Goal: Task Accomplishment & Management: Manage account settings

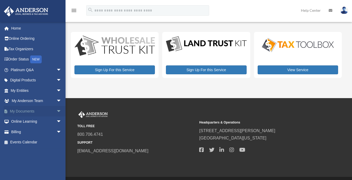
click at [56, 110] on span "arrow_drop_down" at bounding box center [61, 111] width 10 height 11
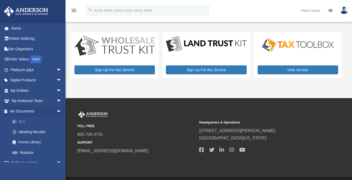
click at [22, 121] on link "Box" at bounding box center [38, 122] width 62 height 10
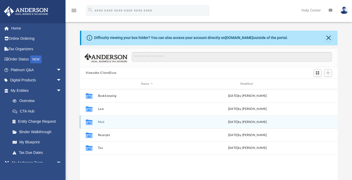
scroll to position [115, 254]
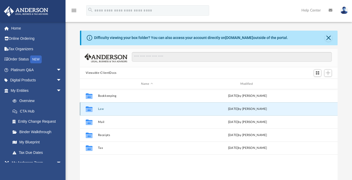
click at [100, 109] on button "Law" at bounding box center [147, 109] width 98 height 3
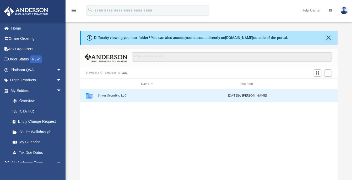
click at [113, 94] on button "Silver Security, LLC" at bounding box center [147, 95] width 98 height 3
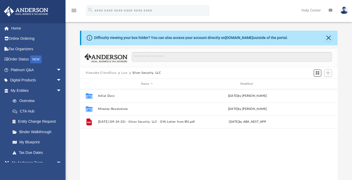
click at [317, 73] on span "Switch to Grid View" at bounding box center [317, 73] width 4 height 4
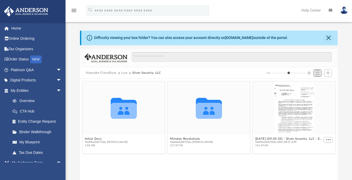
click at [317, 73] on span "Switch to List View" at bounding box center [317, 73] width 4 height 4
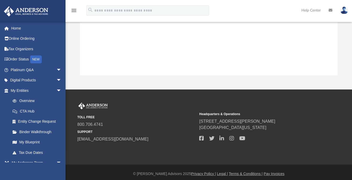
scroll to position [0, 0]
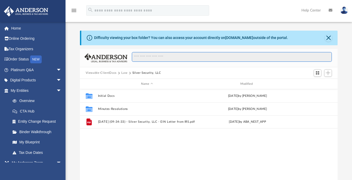
click at [173, 58] on input "Search files and folders" at bounding box center [232, 57] width 200 height 10
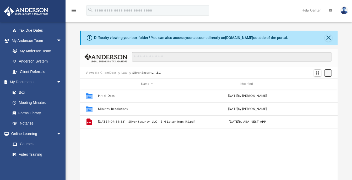
click at [328, 71] on span "Add" at bounding box center [328, 73] width 4 height 4
click at [316, 84] on li "Upload" at bounding box center [320, 84] width 17 height 6
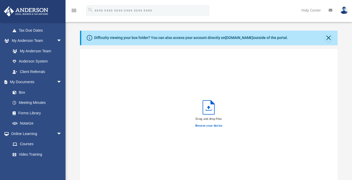
scroll to position [129, 254]
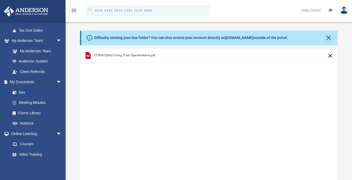
click at [170, 85] on div "1750872882-Living Trust Questionnaire.pdf" at bounding box center [209, 115] width 258 height 133
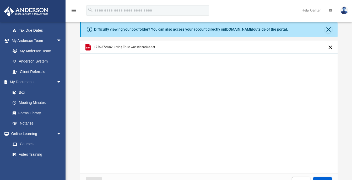
scroll to position [0, 0]
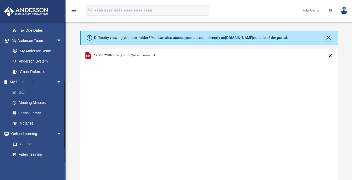
click at [22, 92] on link "Box" at bounding box center [38, 92] width 62 height 10
click at [18, 91] on span at bounding box center [16, 93] width 3 height 4
click at [72, 10] on icon "menu" at bounding box center [74, 10] width 6 height 6
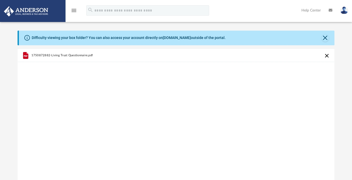
scroll to position [129, 313]
click at [72, 10] on icon "menu" at bounding box center [74, 10] width 6 height 6
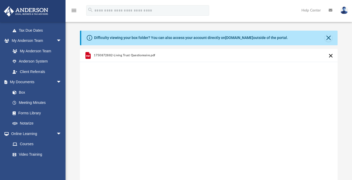
scroll to position [129, 254]
click at [28, 103] on link "Meeting Minutes" at bounding box center [38, 103] width 62 height 10
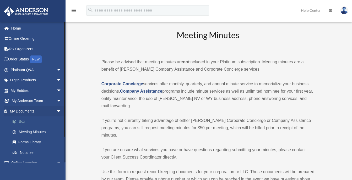
click at [22, 120] on link "Box" at bounding box center [38, 122] width 62 height 10
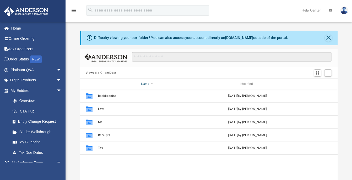
scroll to position [115, 254]
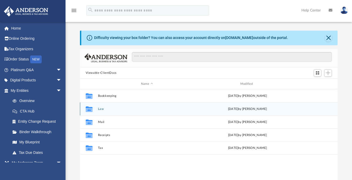
click at [97, 110] on div "Collaborated Folder Law yesterday by Nikki Llagas" at bounding box center [209, 109] width 258 height 13
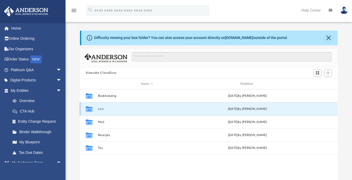
click at [101, 109] on button "Law" at bounding box center [147, 109] width 98 height 3
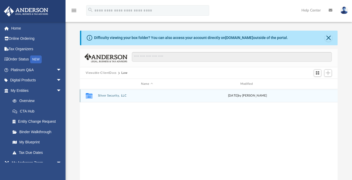
click at [114, 94] on button "Silver Security, LLC" at bounding box center [147, 95] width 98 height 3
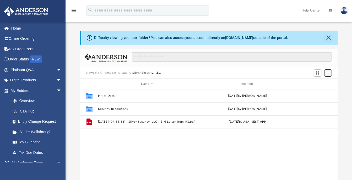
click at [328, 72] on span "Add" at bounding box center [328, 73] width 4 height 4
click at [318, 84] on li "Upload" at bounding box center [320, 84] width 17 height 6
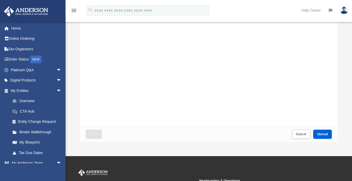
scroll to position [61, 0]
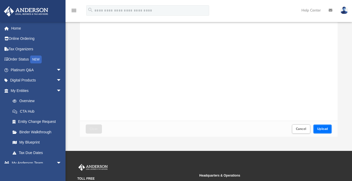
click at [324, 127] on span "Upload" at bounding box center [322, 128] width 11 height 3
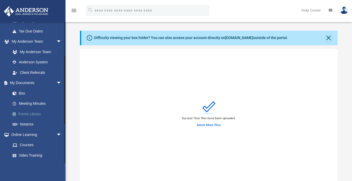
scroll to position [122, 0]
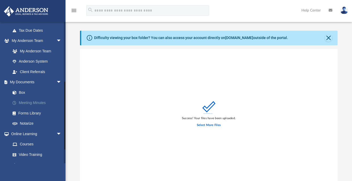
click at [34, 104] on link "Meeting Minutes" at bounding box center [38, 103] width 62 height 10
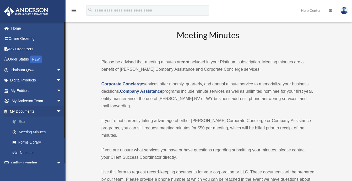
click at [22, 121] on link "Box" at bounding box center [38, 122] width 62 height 10
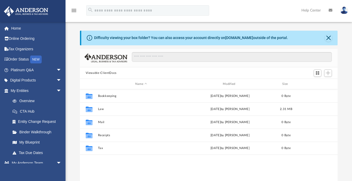
scroll to position [115, 254]
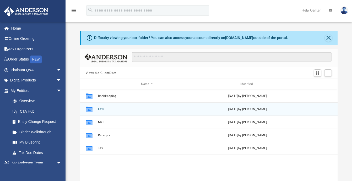
click at [99, 108] on button "Law" at bounding box center [147, 109] width 98 height 3
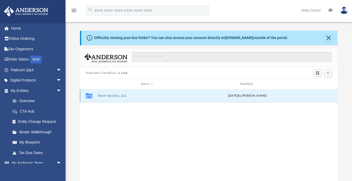
click at [117, 96] on button "Silver Security, LLC" at bounding box center [147, 95] width 98 height 3
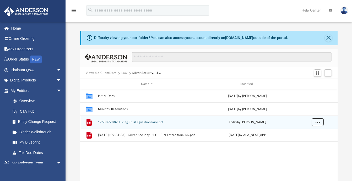
click at [317, 122] on span "More options" at bounding box center [317, 122] width 4 height 3
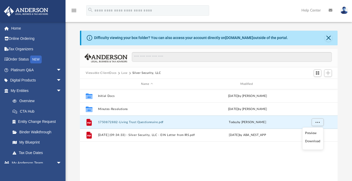
click at [312, 133] on li "Preview" at bounding box center [312, 134] width 15 height 6
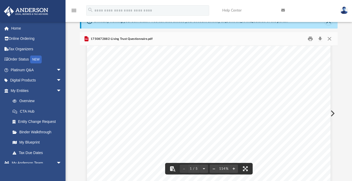
scroll to position [0, 0]
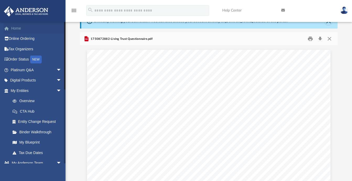
click at [14, 27] on link "Home" at bounding box center [37, 28] width 66 height 10
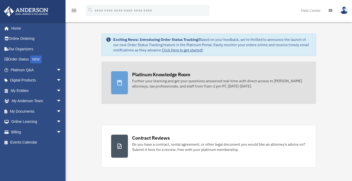
click at [152, 83] on div "Further your learning and get your questions answered real-time with direct acc…" at bounding box center [219, 83] width 174 height 10
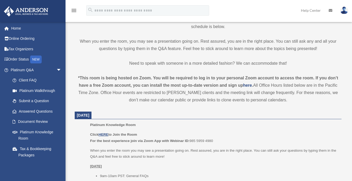
scroll to position [184, 0]
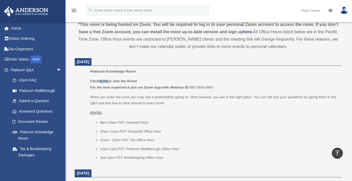
click at [103, 79] on u "HERE" at bounding box center [104, 81] width 10 height 4
click at [233, 3] on div "menu search Site Menu add [EMAIL_ADDRESS][DOMAIN_NAME] My Profile Reset Passwor…" at bounding box center [176, 11] width 352 height 22
click at [345, 8] on img at bounding box center [344, 11] width 8 height 8
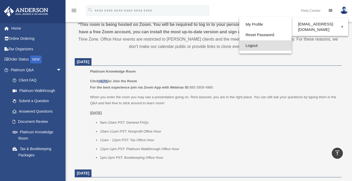
click at [251, 46] on link "Logout" at bounding box center [265, 45] width 52 height 11
